Goal: Task Accomplishment & Management: Manage account settings

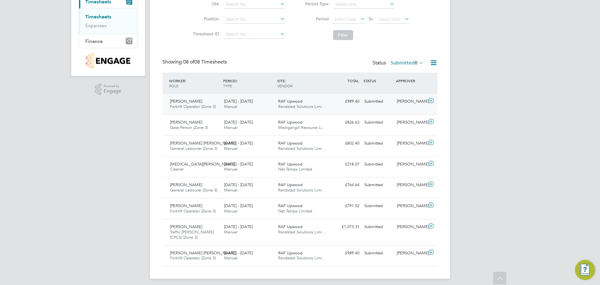
click at [284, 105] on span "Randstad Solutions Limi…" at bounding box center [302, 106] width 48 height 5
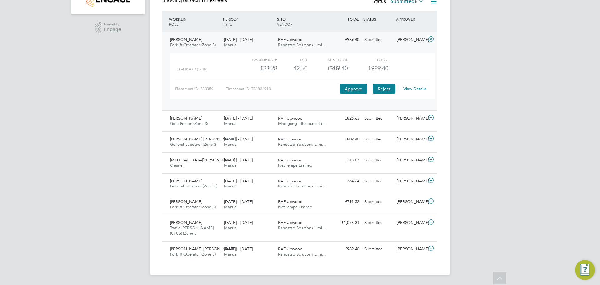
click at [381, 87] on button "Reject" at bounding box center [384, 89] width 22 height 10
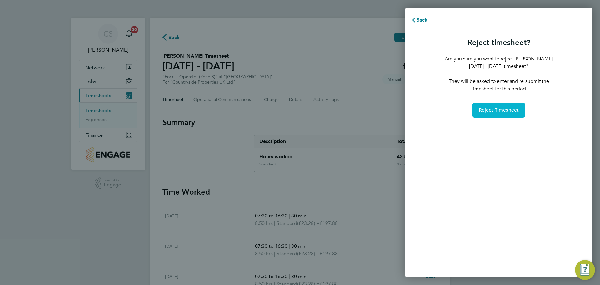
click at [495, 111] on span "Reject Timesheet" at bounding box center [498, 110] width 40 height 6
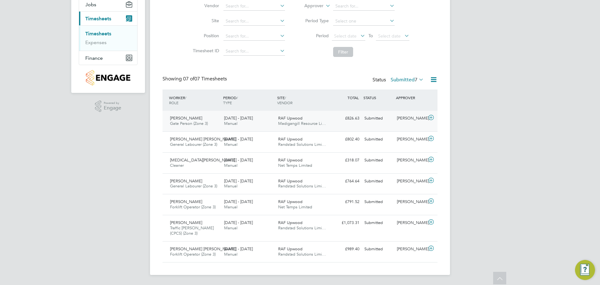
click at [242, 122] on div "22 - 28 Sep 2025 Manual" at bounding box center [248, 121] width 54 height 16
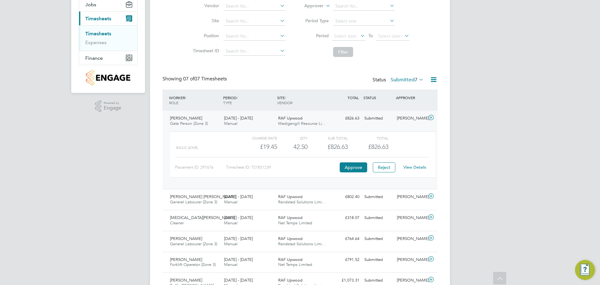
click at [244, 119] on span "[DATE] - [DATE]" at bounding box center [238, 117] width 29 height 5
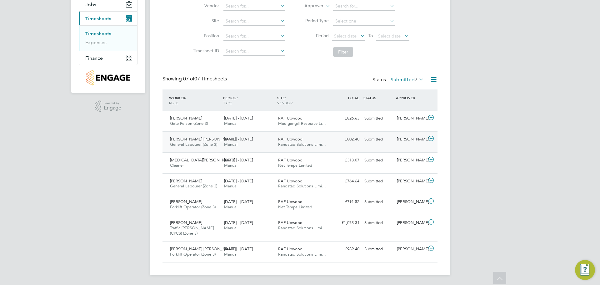
click at [252, 141] on span "22 - 28 Sep 2025" at bounding box center [238, 138] width 29 height 5
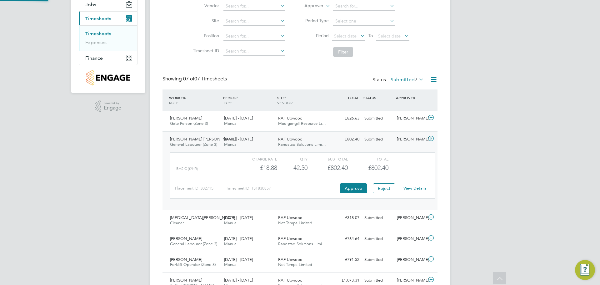
click at [252, 141] on span "22 - 28 Sep 2025" at bounding box center [238, 138] width 29 height 5
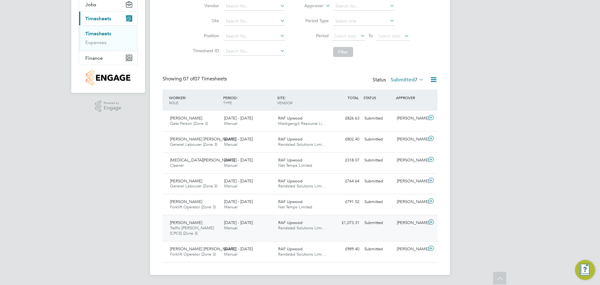
click at [240, 221] on span "22 - 28 Sep 2025" at bounding box center [238, 222] width 29 height 5
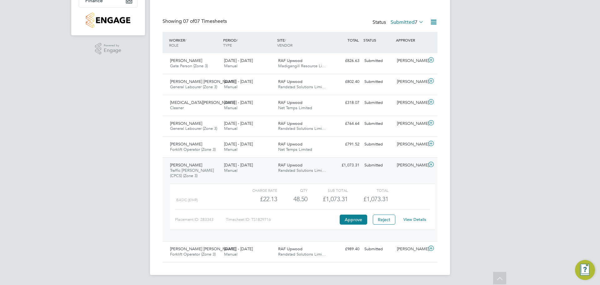
click at [244, 170] on div "22 - 28 Sep 2025 Manual" at bounding box center [248, 168] width 54 height 16
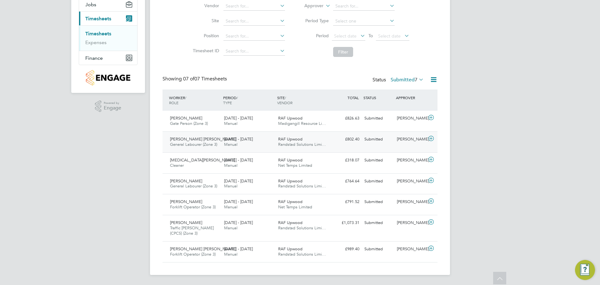
click at [230, 146] on span "Manual" at bounding box center [230, 143] width 13 height 5
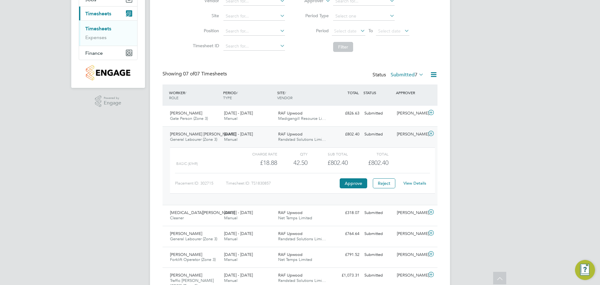
click at [243, 139] on div "22 - 28 Sep 2025 Manual" at bounding box center [248, 137] width 54 height 16
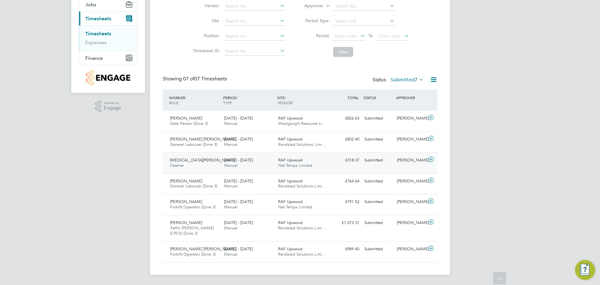
click at [237, 163] on div "22 - 28 Sep 2025 Manual" at bounding box center [248, 163] width 54 height 16
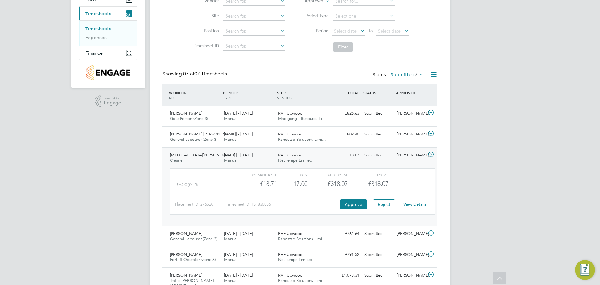
click at [238, 162] on div "22 - 28 Sep 2025 Manual" at bounding box center [248, 158] width 54 height 16
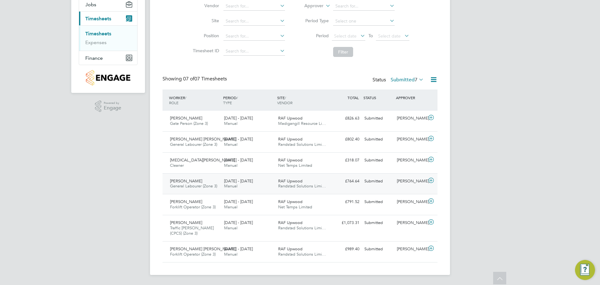
click at [237, 180] on span "22 - 28 Sep 2025" at bounding box center [238, 180] width 29 height 5
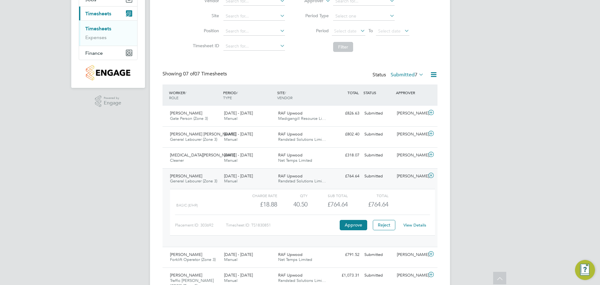
click at [422, 223] on link "View Details" at bounding box center [414, 224] width 23 height 5
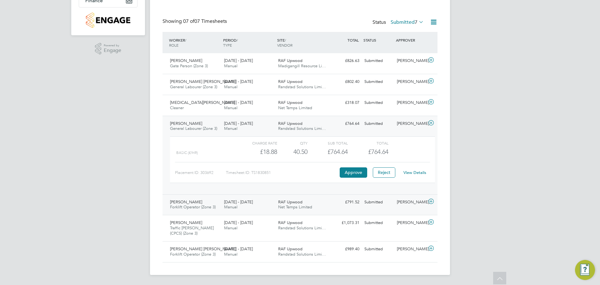
click at [210, 204] on span "Forklift Operator (Zone 3)" at bounding box center [193, 206] width 46 height 5
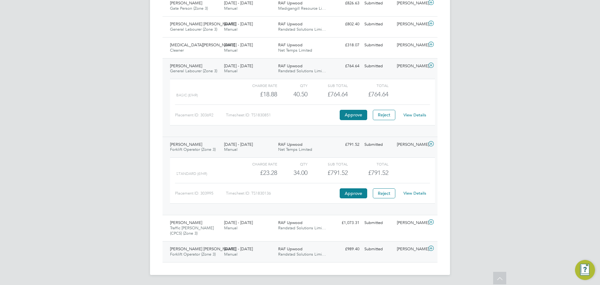
click at [247, 249] on span "22 - 28 Sep 2025" at bounding box center [238, 248] width 29 height 5
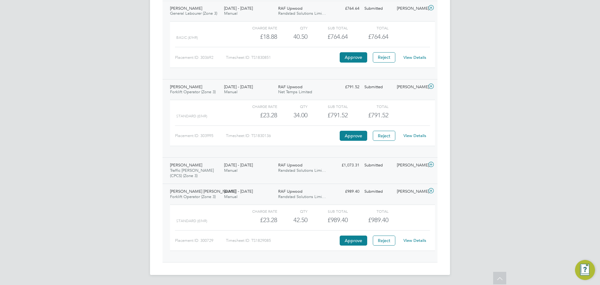
click at [272, 176] on div "Steven Winner Traffic Marshall (CPCS) (Zone 3) 22 - 28 Sep 2025 22 - 28 Sep 202…" at bounding box center [299, 170] width 275 height 26
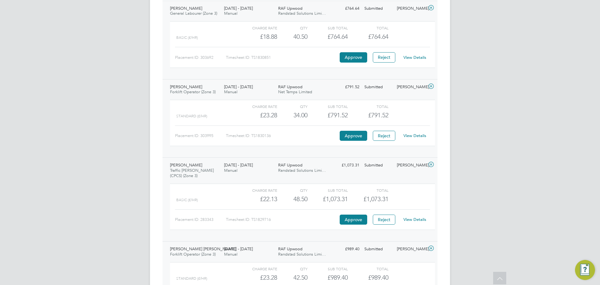
click at [272, 176] on div "22 - 28 Sep 2025 Manual" at bounding box center [248, 168] width 54 height 16
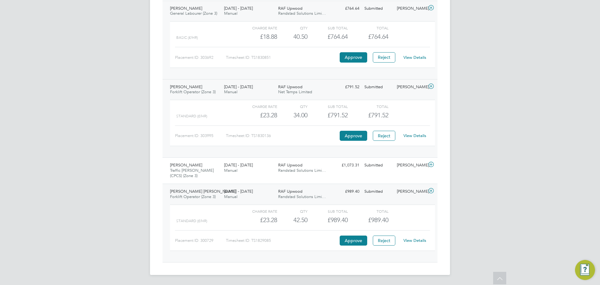
click at [251, 90] on div "22 - 28 Sep 2025 Manual" at bounding box center [248, 90] width 54 height 16
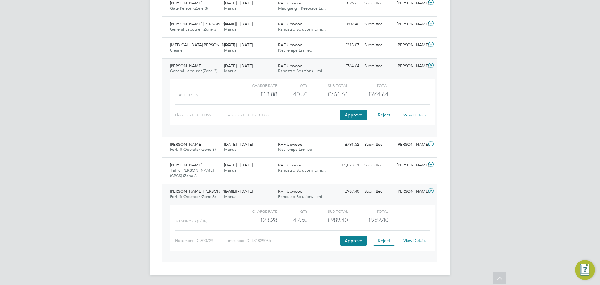
click at [258, 199] on div "22 - 28 Sep 2025 Manual" at bounding box center [248, 194] width 54 height 16
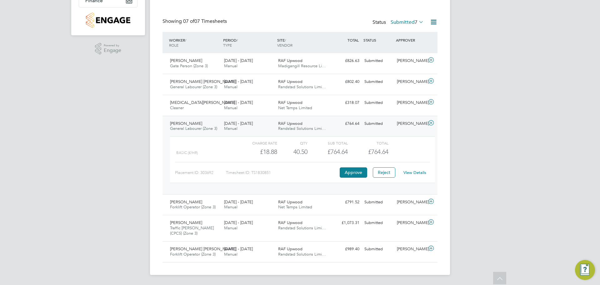
click at [240, 123] on span "22 - 28 Sep 2025" at bounding box center [238, 123] width 29 height 5
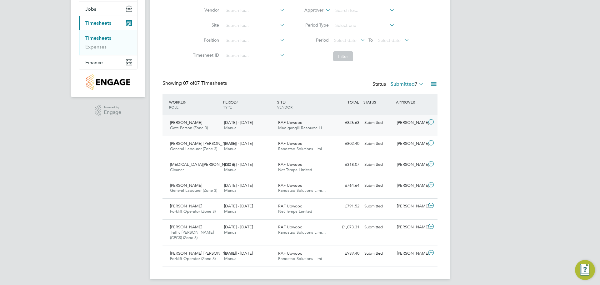
scroll to position [77, 0]
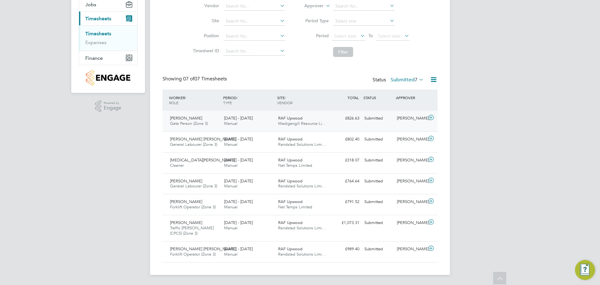
click at [328, 114] on div "RAF Upwood Madigangill Resource Li…" at bounding box center [302, 121] width 54 height 16
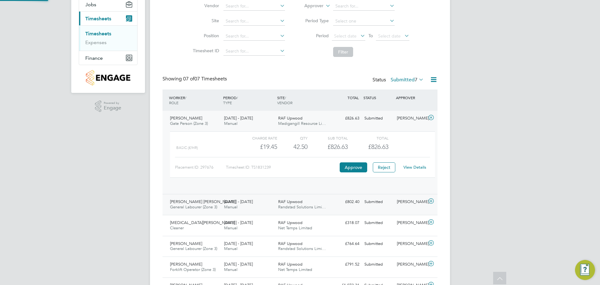
scroll to position [11, 61]
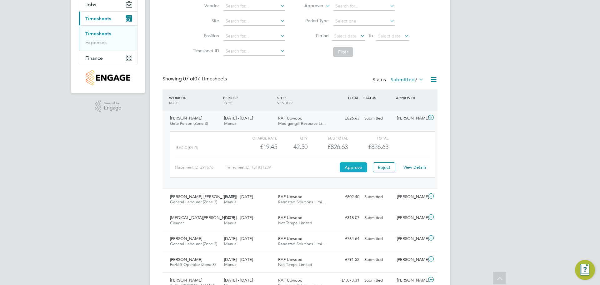
click at [355, 164] on button "Approve" at bounding box center [353, 167] width 27 height 10
click at [251, 198] on span "22 - 28 Sep 2025" at bounding box center [238, 196] width 29 height 5
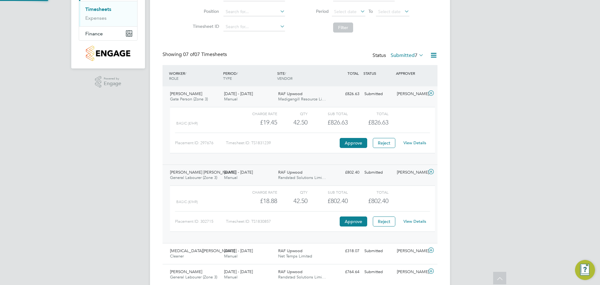
scroll to position [139, 0]
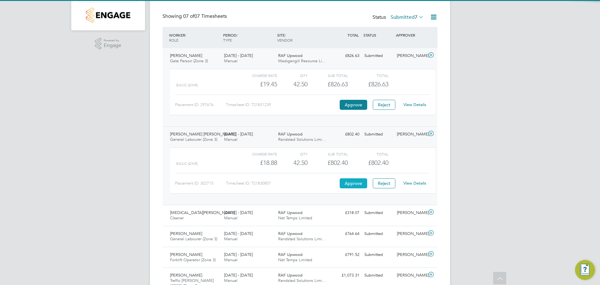
click at [350, 183] on button "Approve" at bounding box center [353, 183] width 27 height 10
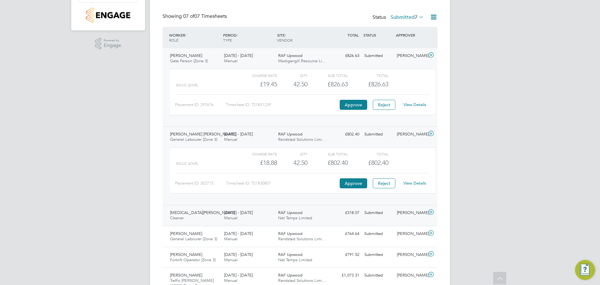
click at [265, 215] on div "22 - 28 Sep 2025 Manual" at bounding box center [248, 215] width 54 height 16
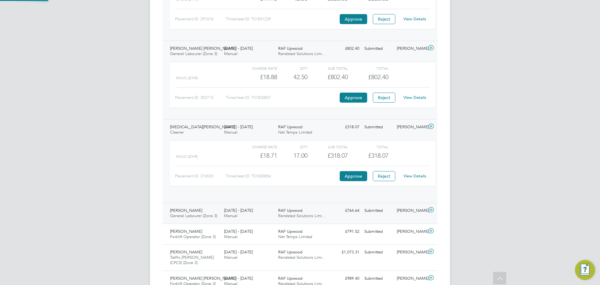
scroll to position [241, 0]
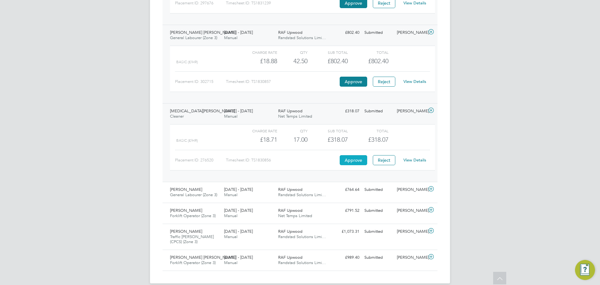
click at [347, 156] on button "Approve" at bounding box center [353, 160] width 27 height 10
click at [276, 199] on div "RAF Upwood Randstad Solutions Limi…" at bounding box center [302, 192] width 54 height 16
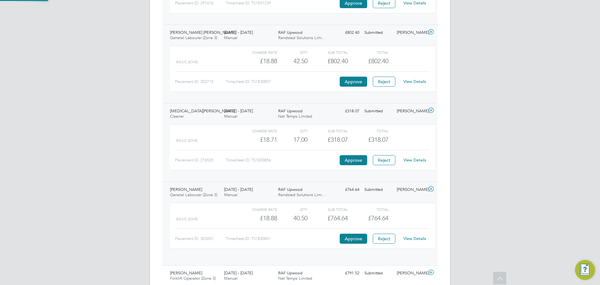
scroll to position [11, 61]
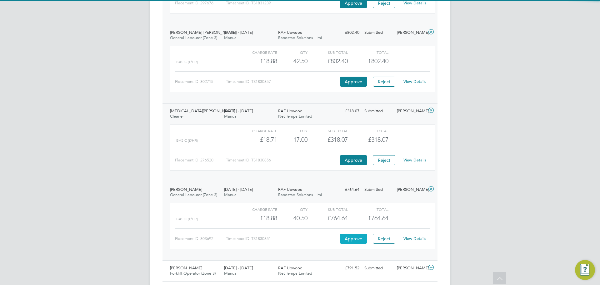
click at [360, 238] on button "Approve" at bounding box center [353, 238] width 27 height 10
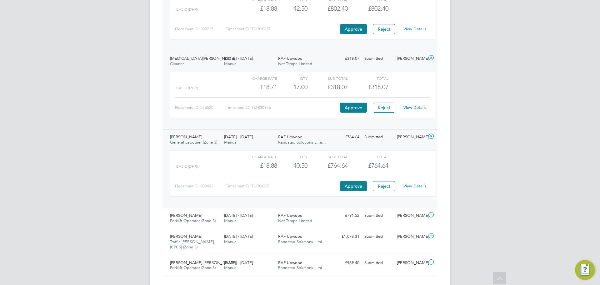
scroll to position [307, 0]
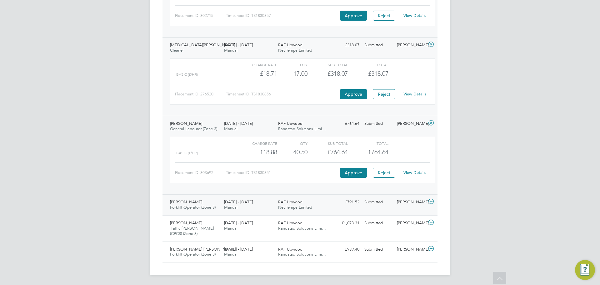
click at [305, 203] on div "RAF Upwood Net Temps Limited" at bounding box center [302, 205] width 54 height 16
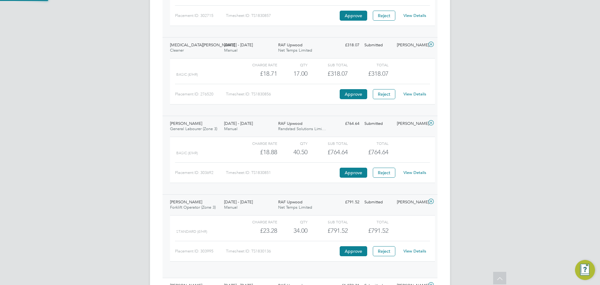
scroll to position [11, 61]
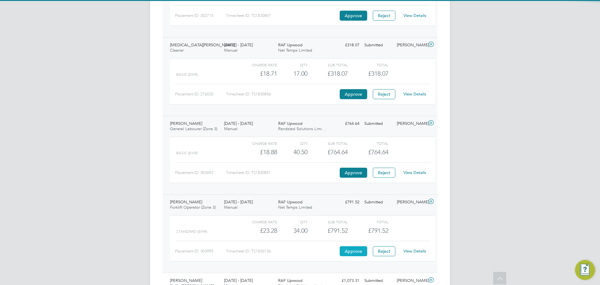
click at [348, 253] on button "Approve" at bounding box center [353, 251] width 27 height 10
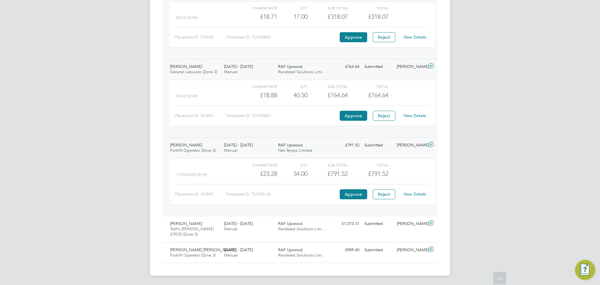
scroll to position [364, 0]
click at [291, 226] on span "Randstad Solutions Limi…" at bounding box center [302, 227] width 48 height 5
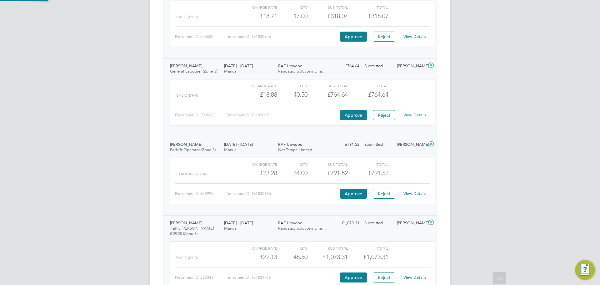
scroll to position [11, 61]
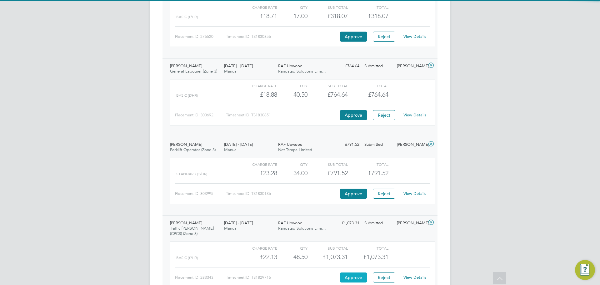
click at [346, 278] on button "Approve" at bounding box center [353, 277] width 27 height 10
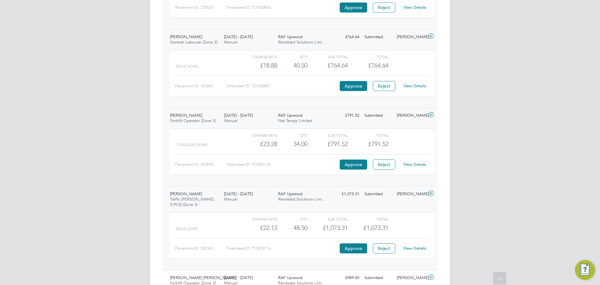
scroll to position [422, 0]
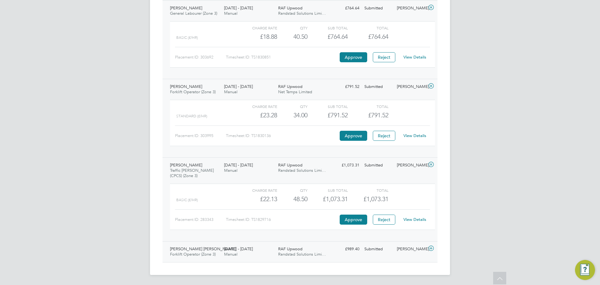
click at [258, 252] on div "22 - 28 Sep 2025 Manual" at bounding box center [248, 252] width 54 height 16
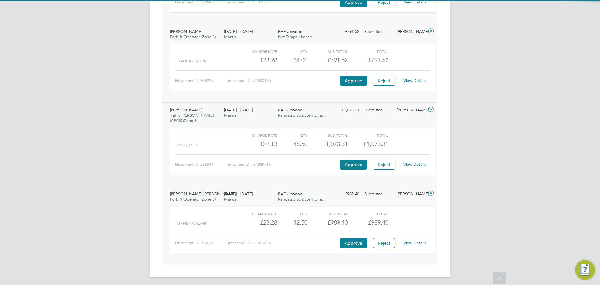
scroll to position [479, 0]
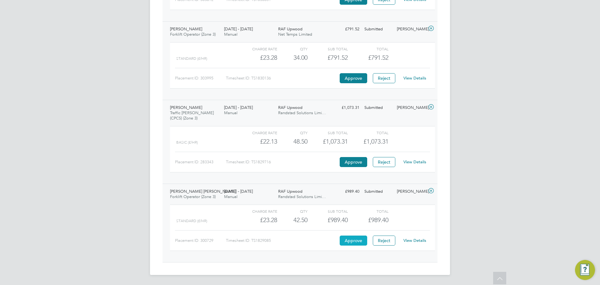
click at [349, 243] on button "Approve" at bounding box center [353, 240] width 27 height 10
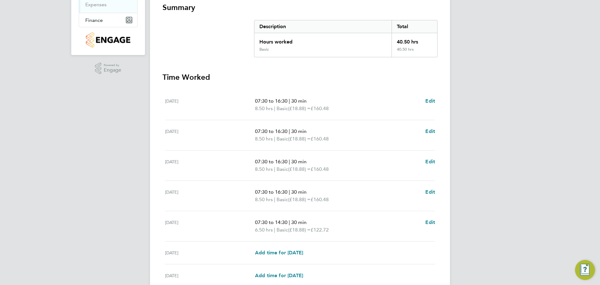
scroll to position [125, 0]
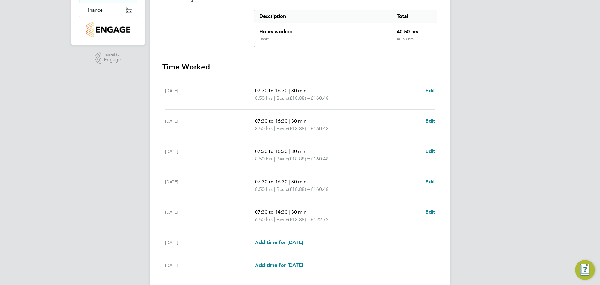
click at [254, 220] on div "Fri 26 Sep 07:30 to 14:30 | 30 min 6.50 hrs | Basic (£18.88) = £122.72 Edit" at bounding box center [300, 216] width 270 height 30
click at [252, 211] on div "Fri 26 Sep" at bounding box center [210, 215] width 90 height 15
drag, startPoint x: 253, startPoint y: 211, endPoint x: 325, endPoint y: 210, distance: 71.8
click at [325, 210] on div "Fri 26 Sep 07:30 to 14:30 | 30 min 6.50 hrs | Basic (£18.88) = £122.72 Edit" at bounding box center [300, 216] width 270 height 30
click at [321, 215] on p "07:30 to 14:30 | 30 min" at bounding box center [337, 211] width 165 height 7
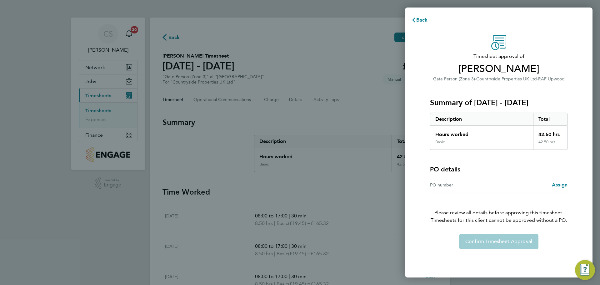
click at [550, 180] on div "PO number Assign" at bounding box center [498, 185] width 137 height 18
click at [552, 185] on span "Assign" at bounding box center [560, 184] width 16 height 6
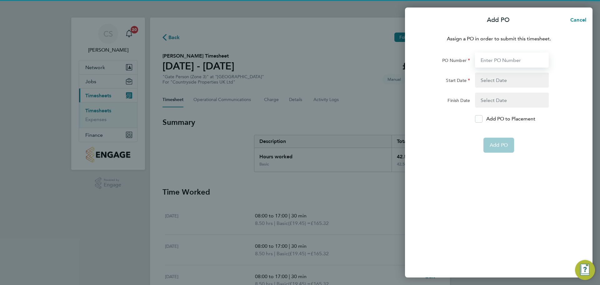
click at [491, 58] on input "PO Number" at bounding box center [512, 59] width 74 height 15
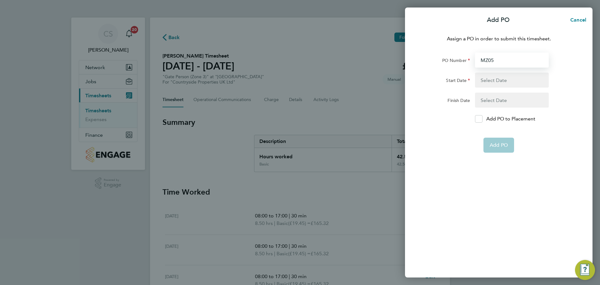
type input "MZ053"
type input "01 Jan 25"
type input "01 Jan 26"
type input "MZ053"
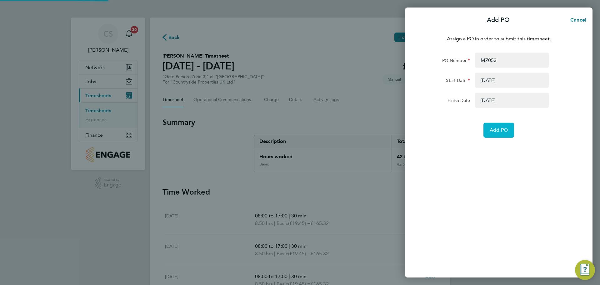
click at [510, 122] on form "PO Number MZ053 Start Date 01 Jan 25 Finish Date 01 Jan 26 Add PO" at bounding box center [498, 94] width 152 height 85
click at [507, 126] on button "Add PO" at bounding box center [498, 129] width 31 height 15
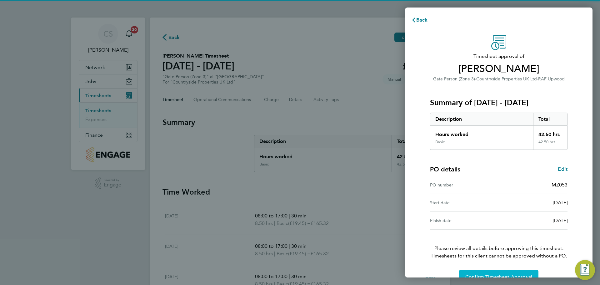
click at [494, 273] on button "Confirm Timesheet Approval" at bounding box center [498, 276] width 79 height 15
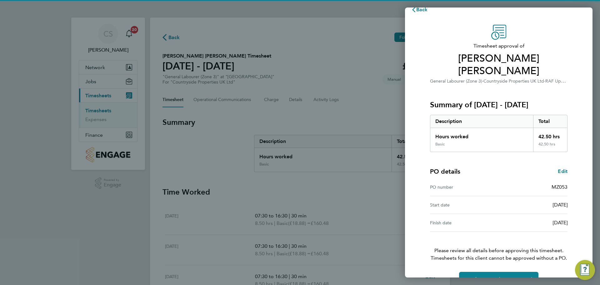
scroll to position [15, 0]
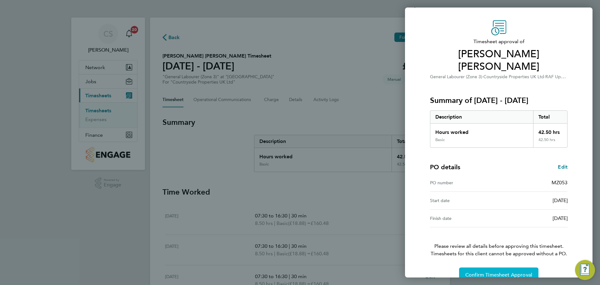
drag, startPoint x: 483, startPoint y: 264, endPoint x: 482, endPoint y: 259, distance: 4.7
click at [483, 271] on span "Confirm Timesheet Approval" at bounding box center [498, 274] width 67 height 6
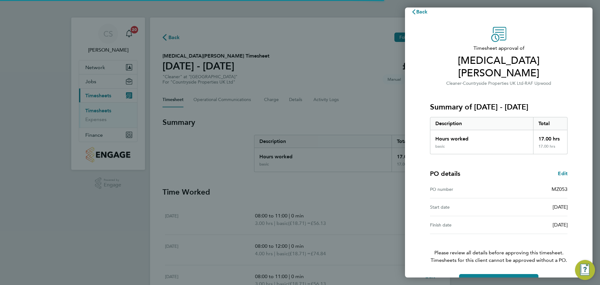
scroll to position [15, 0]
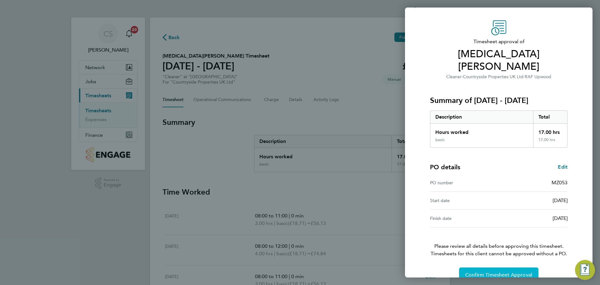
click at [479, 271] on span "Confirm Timesheet Approval" at bounding box center [498, 274] width 67 height 6
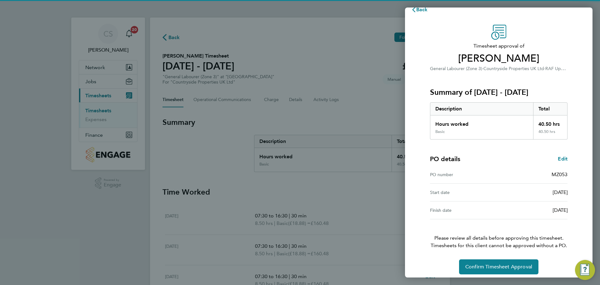
scroll to position [15, 0]
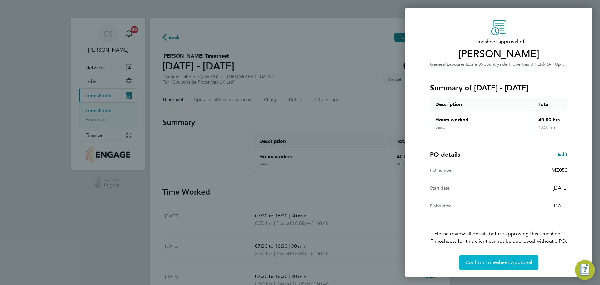
drag, startPoint x: 486, startPoint y: 258, endPoint x: 482, endPoint y: 248, distance: 10.6
click at [487, 258] on button "Confirm Timesheet Approval" at bounding box center [498, 262] width 79 height 15
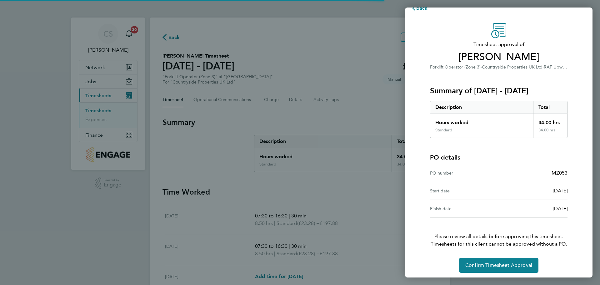
scroll to position [15, 0]
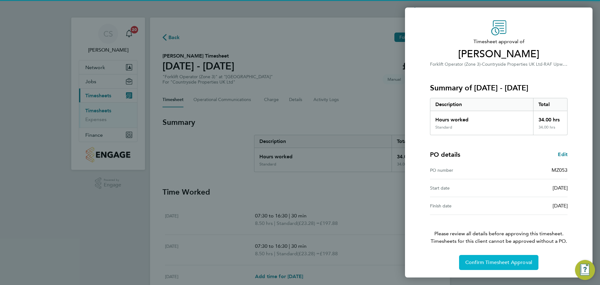
drag, startPoint x: 498, startPoint y: 250, endPoint x: 498, endPoint y: 255, distance: 5.6
click at [498, 250] on div "Timesheet approval of Josh Cope Forklift Operator (Zone 3) · Countryside Proper…" at bounding box center [498, 144] width 152 height 249
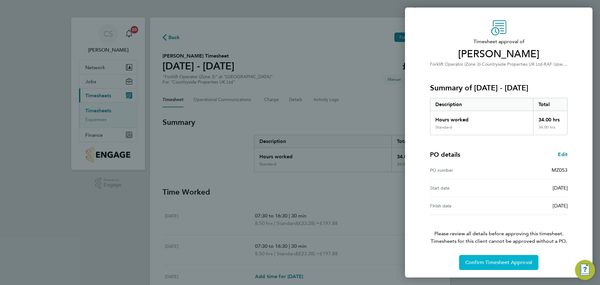
click at [498, 260] on span "Confirm Timesheet Approval" at bounding box center [498, 262] width 67 height 6
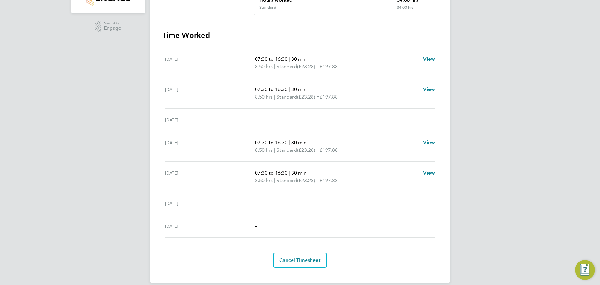
scroll to position [164, 0]
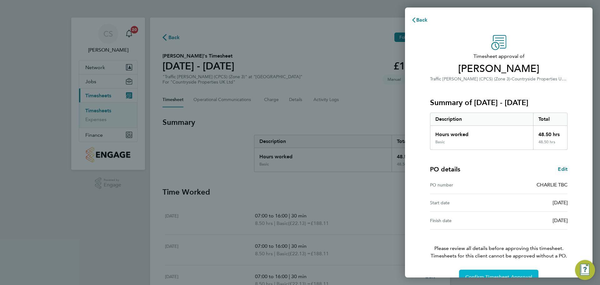
click at [501, 275] on span "Confirm Timesheet Approval" at bounding box center [498, 277] width 67 height 6
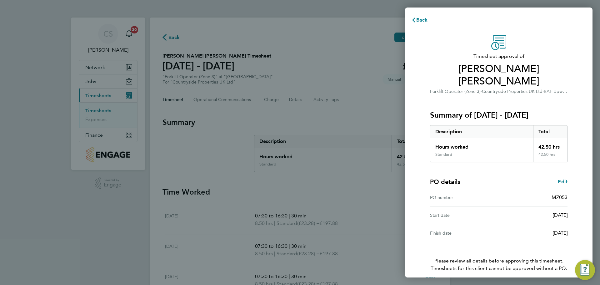
click at [467, 282] on button "Confirm Timesheet Approval" at bounding box center [498, 289] width 79 height 15
